Goal: Task Accomplishment & Management: Manage account settings

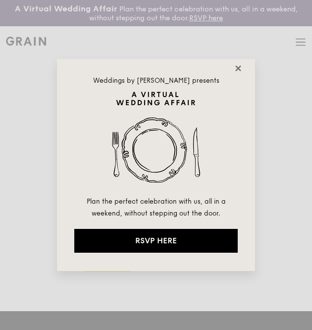
click at [240, 70] on icon at bounding box center [238, 68] width 9 height 9
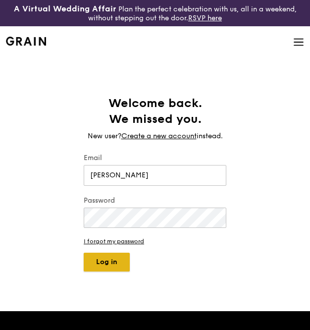
click at [118, 263] on button "Log in" at bounding box center [107, 261] width 46 height 19
click at [127, 175] on input "[PERSON_NAME]" at bounding box center [155, 175] width 143 height 21
drag, startPoint x: 132, startPoint y: 176, endPoint x: 46, endPoint y: 172, distance: 85.8
click at [46, 172] on div "Welcome back. We missed you. New user? Create a new account instead. Email [PER…" at bounding box center [155, 184] width 310 height 176
type input "[EMAIL_ADDRESS][DOMAIN_NAME]"
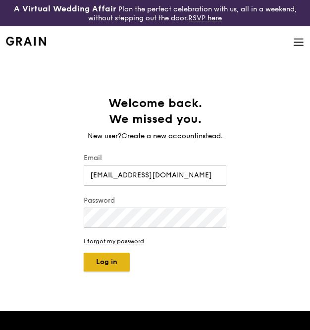
click at [120, 265] on button "Log in" at bounding box center [107, 261] width 46 height 19
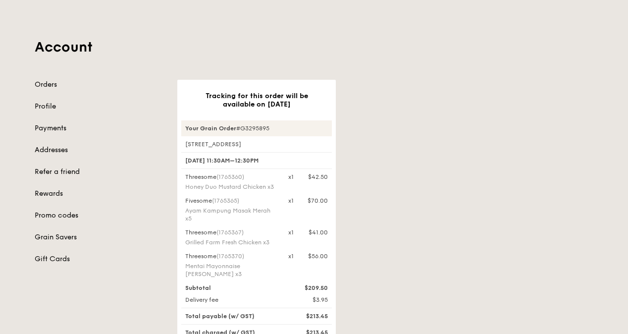
scroll to position [99, 0]
